Goal: Communication & Community: Share content

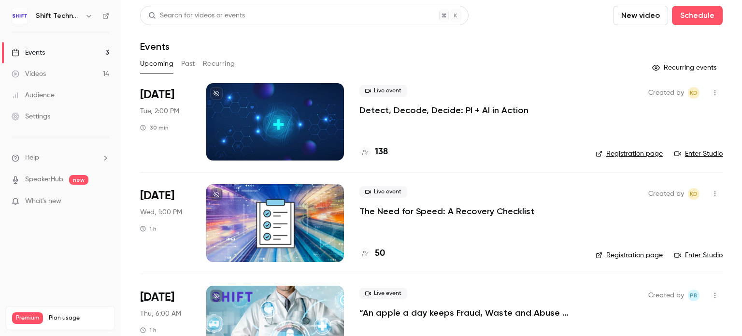
click at [633, 51] on div "Events" at bounding box center [431, 47] width 583 height 12
click at [389, 215] on p "The Need for Speed: A Recovery Checklist" at bounding box center [447, 211] width 175 height 12
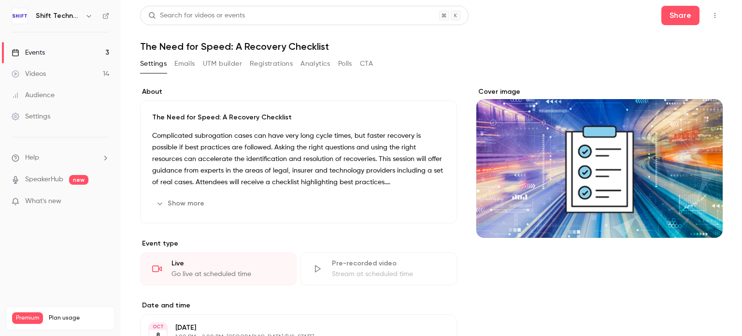
click at [715, 17] on icon "button" at bounding box center [715, 15] width 1 height 5
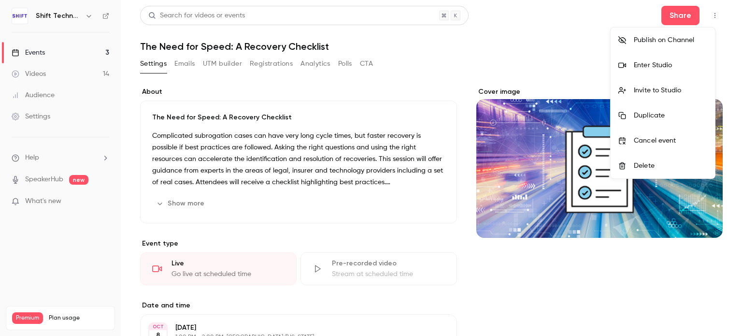
click at [559, 52] on div at bounding box center [371, 168] width 742 height 336
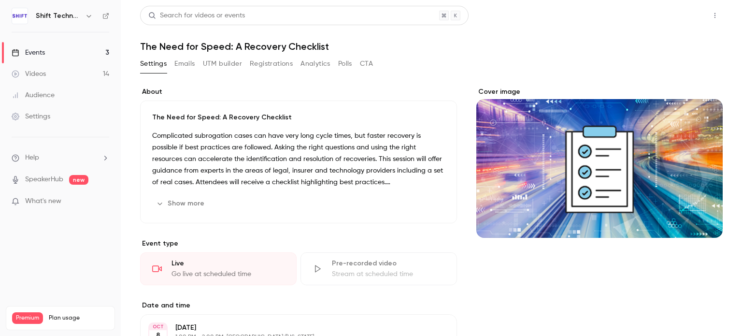
click at [674, 17] on button "Share" at bounding box center [681, 15] width 38 height 19
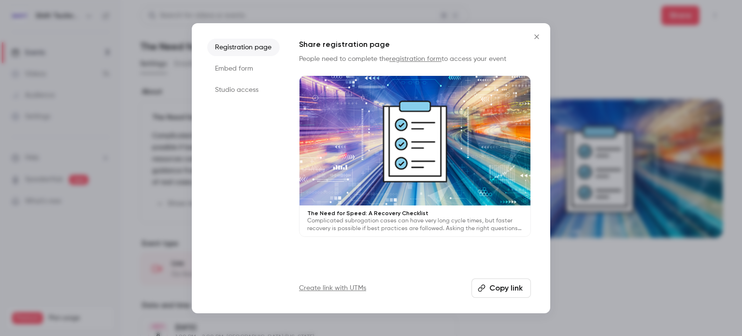
click at [331, 291] on link "Create link with UTMs" at bounding box center [332, 288] width 67 height 10
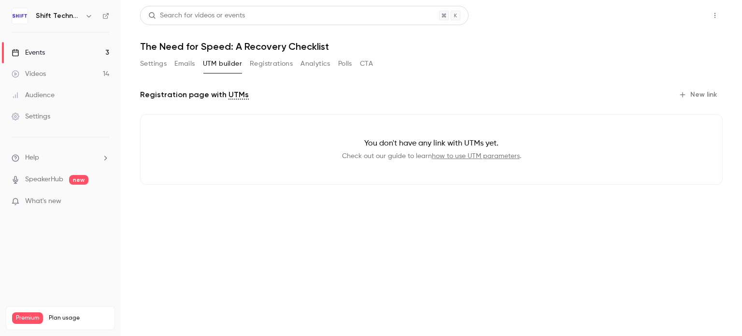
click at [685, 14] on button "Share" at bounding box center [681, 15] width 38 height 19
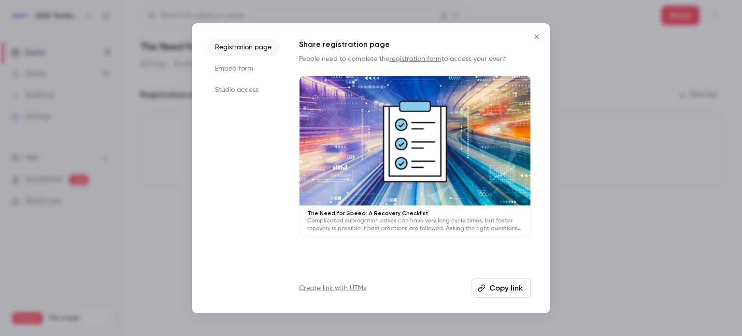
click at [498, 285] on button "Copy link" at bounding box center [501, 287] width 59 height 19
click at [542, 32] on button "Close" at bounding box center [536, 36] width 19 height 19
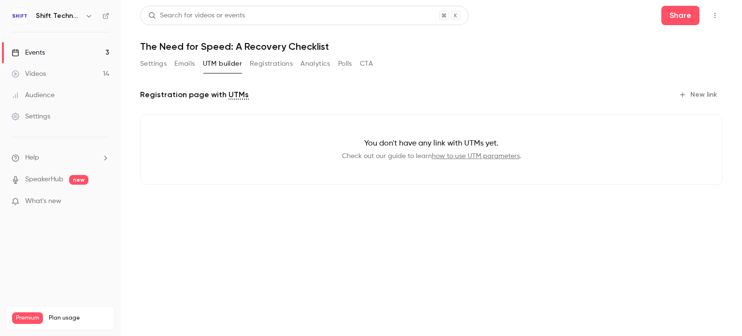
click at [156, 65] on button "Settings" at bounding box center [153, 63] width 27 height 15
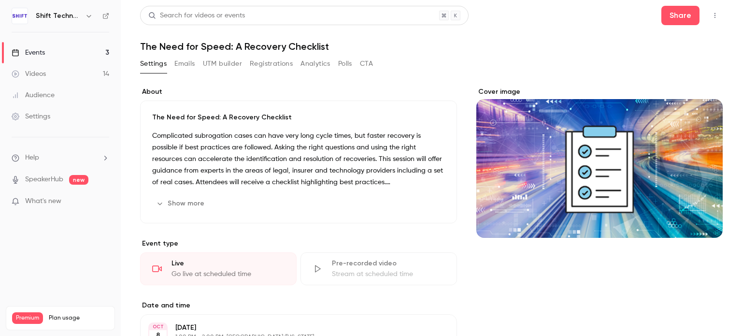
click at [187, 70] on button "Emails" at bounding box center [185, 63] width 20 height 15
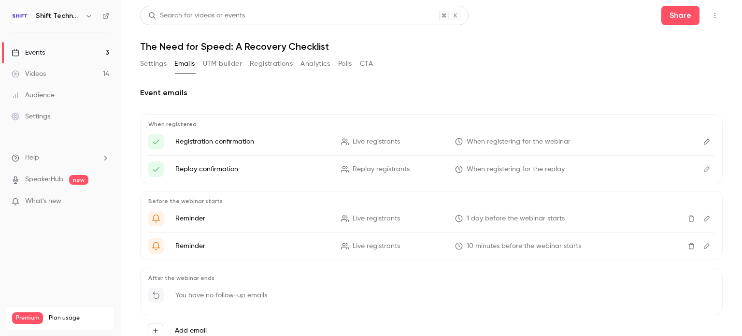
click at [267, 74] on div "Settings Emails UTM builder Registrations Analytics Polls CTA" at bounding box center [256, 65] width 233 height 19
click at [268, 65] on button "Registrations" at bounding box center [271, 63] width 43 height 15
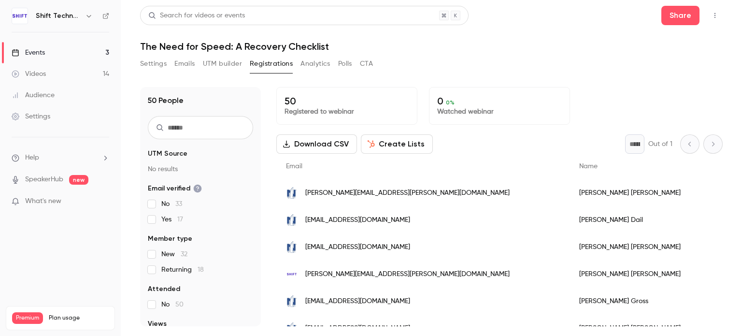
click at [216, 128] on input "text" at bounding box center [200, 127] width 105 height 23
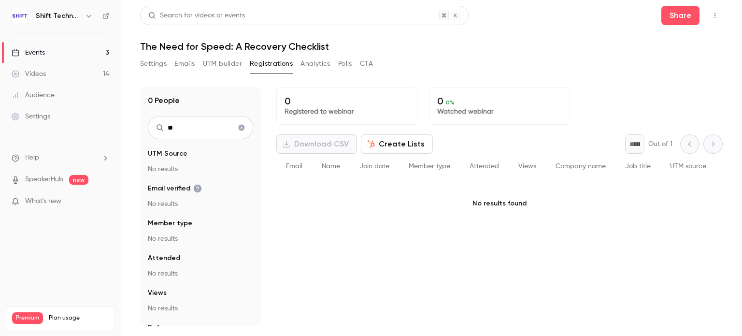
type input "*"
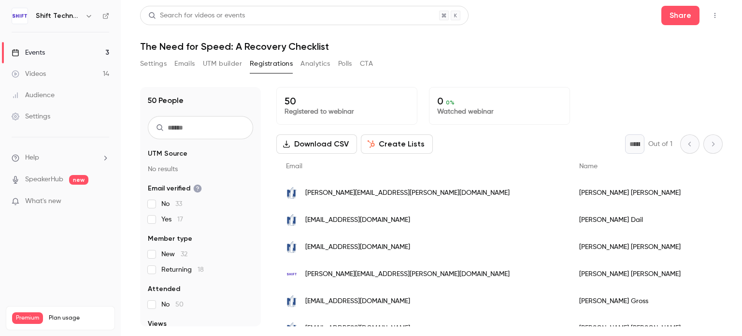
paste input "**********"
type input "**********"
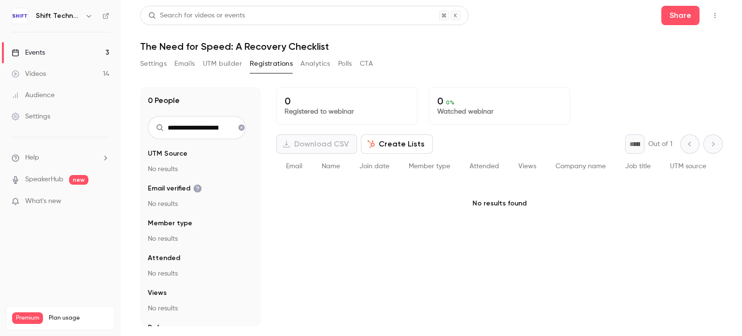
drag, startPoint x: 222, startPoint y: 131, endPoint x: 141, endPoint y: 131, distance: 81.2
click at [141, 131] on div "**********" at bounding box center [200, 206] width 121 height 239
type input "*"
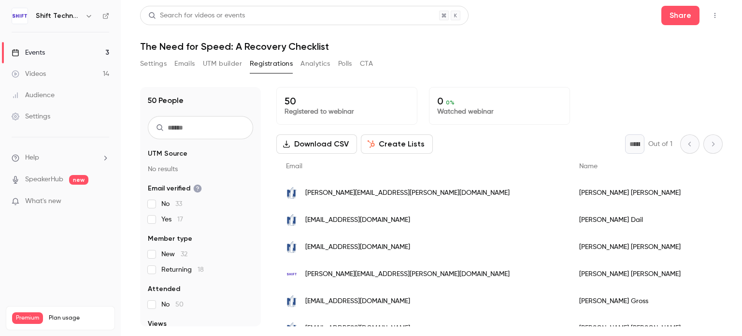
click at [41, 48] on div "Events" at bounding box center [28, 53] width 33 height 10
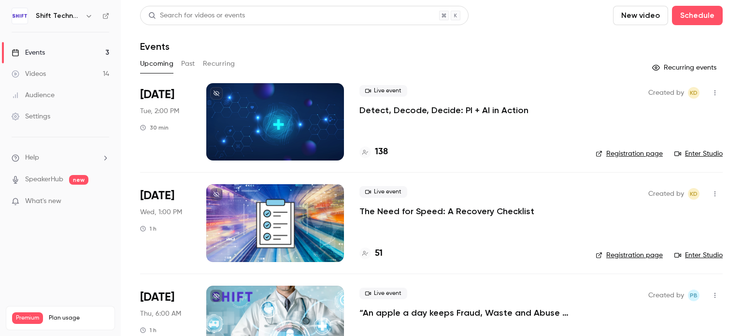
click at [413, 214] on p "The Need for Speed: A Recovery Checklist" at bounding box center [447, 211] width 175 height 12
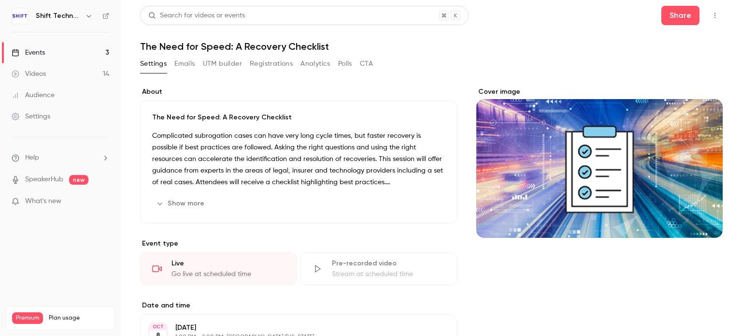
click at [261, 65] on button "Registrations" at bounding box center [271, 63] width 43 height 15
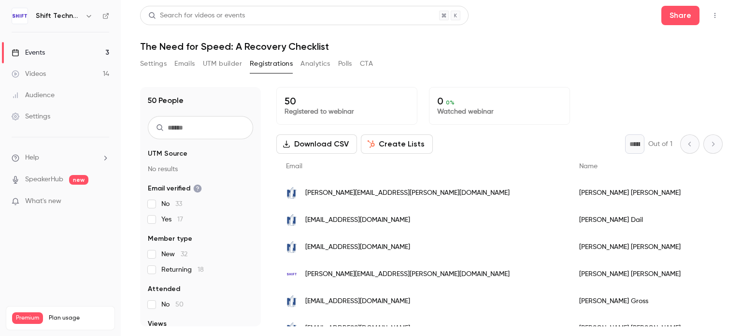
click at [209, 134] on input "text" at bounding box center [200, 127] width 105 height 23
type input "*"
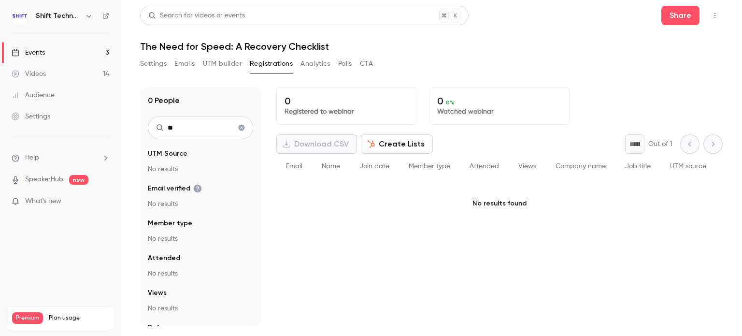
type input "*"
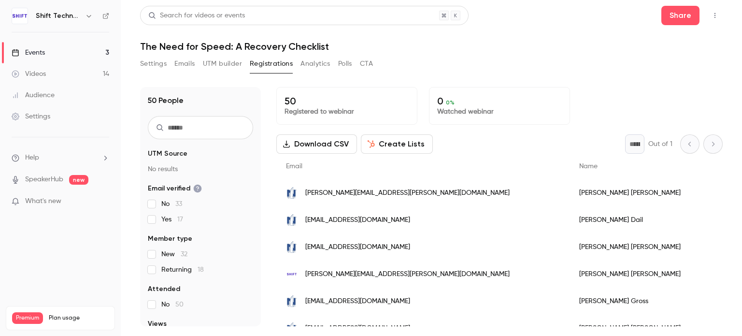
click at [37, 47] on link "Events 3" at bounding box center [60, 52] width 121 height 21
